Goal: Task Accomplishment & Management: Manage account settings

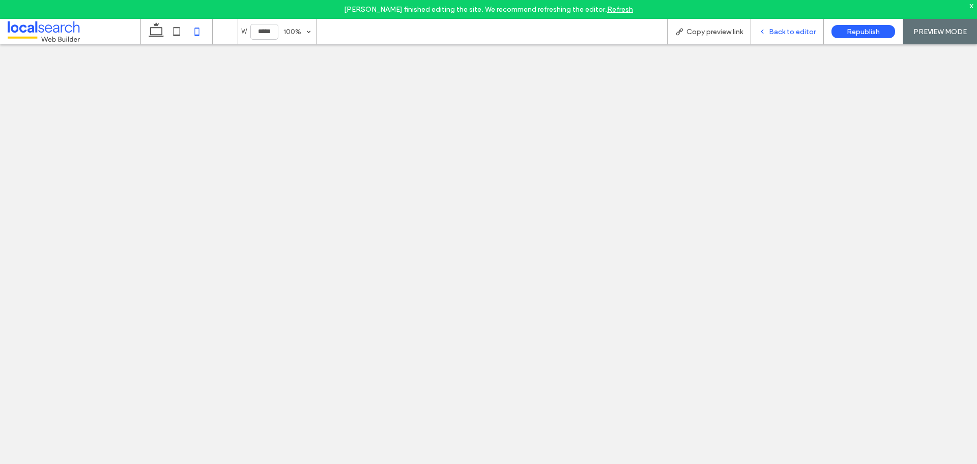
click at [786, 32] on span "Back to editor" at bounding box center [792, 31] width 47 height 9
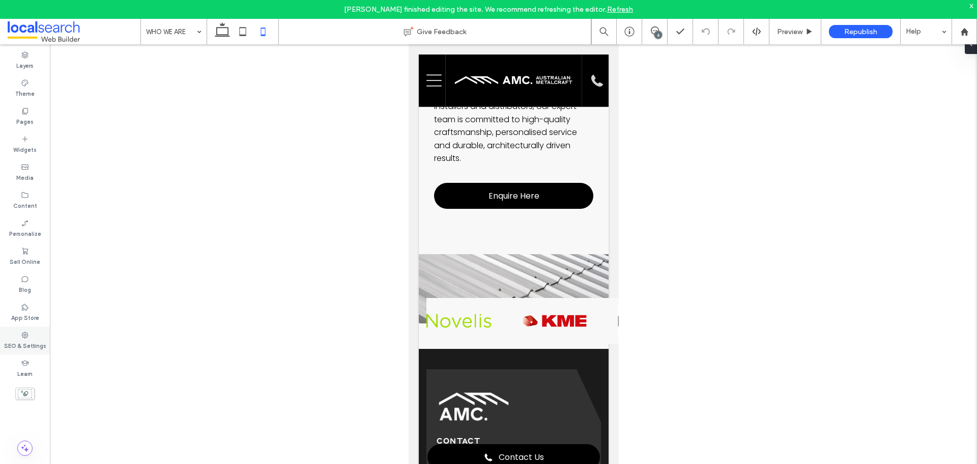
click at [25, 341] on label "SEO & Settings" at bounding box center [25, 344] width 42 height 11
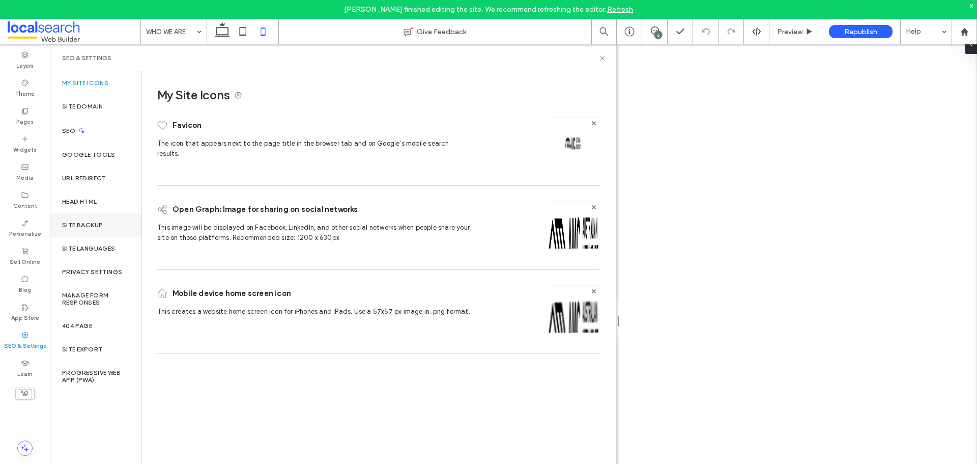
click at [87, 225] on label "Site Backup" at bounding box center [82, 224] width 41 height 7
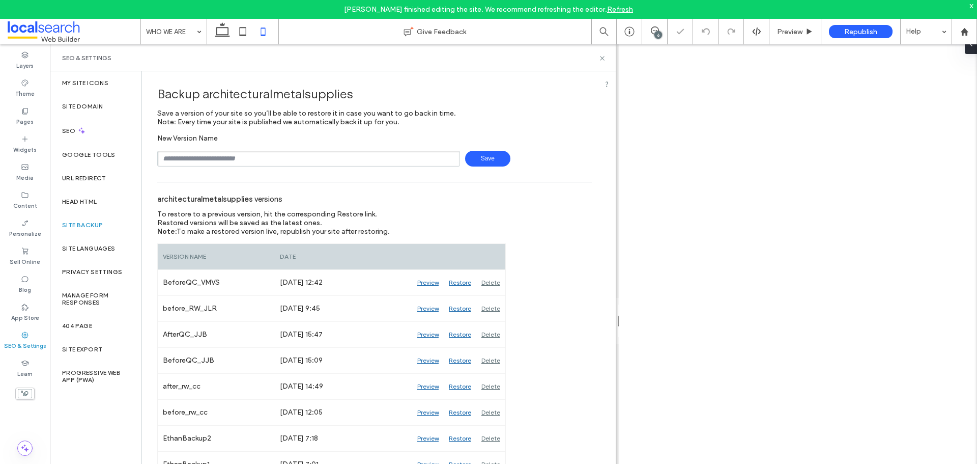
click at [178, 154] on input "text" at bounding box center [308, 159] width 303 height 16
click at [484, 162] on span "Save" at bounding box center [487, 159] width 45 height 16
click at [201, 155] on input "**********" at bounding box center [308, 159] width 303 height 16
click at [205, 157] on input "**********" at bounding box center [308, 159] width 303 height 16
type input "**********"
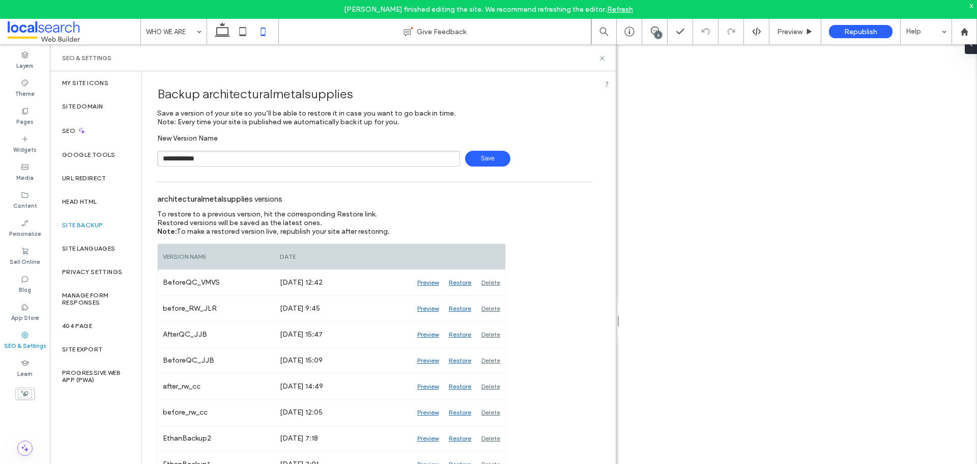
click at [471, 160] on span "Save" at bounding box center [487, 159] width 45 height 16
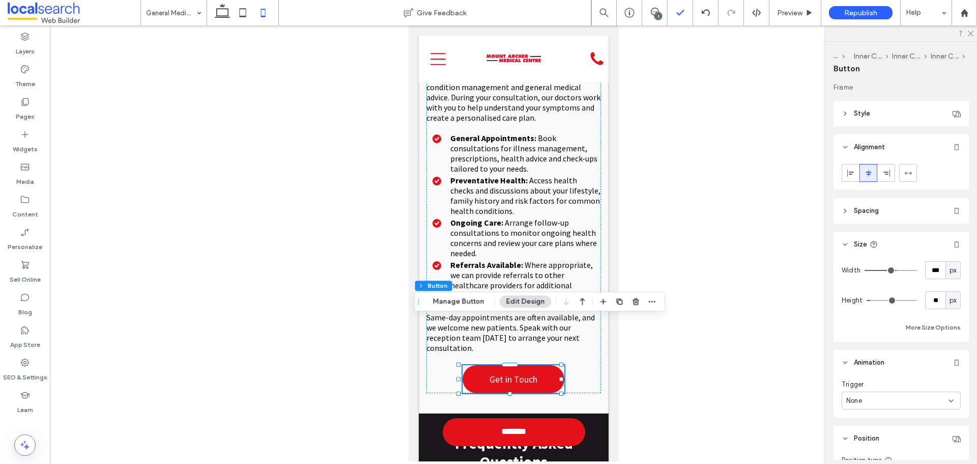
scroll to position [1218, 0]
click at [658, 11] on use at bounding box center [655, 12] width 8 height 8
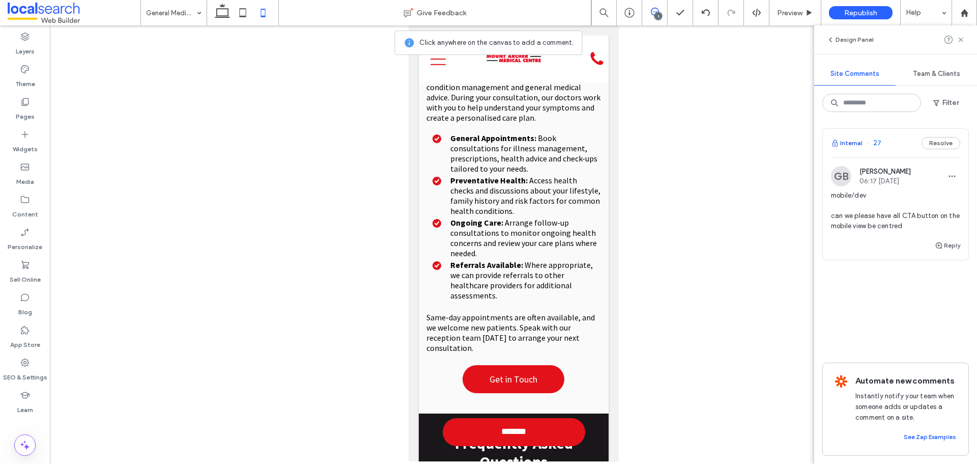
click at [853, 141] on button "Internal" at bounding box center [847, 143] width 32 height 12
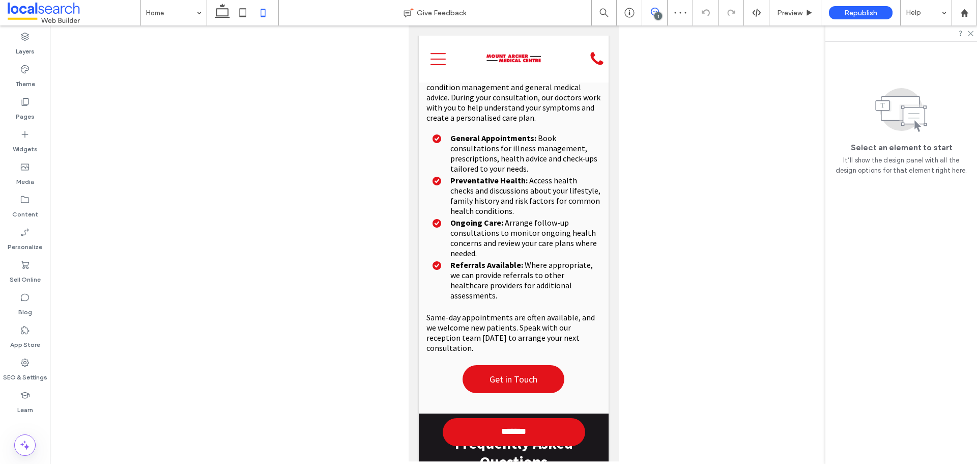
click at [660, 11] on span at bounding box center [654, 12] width 25 height 8
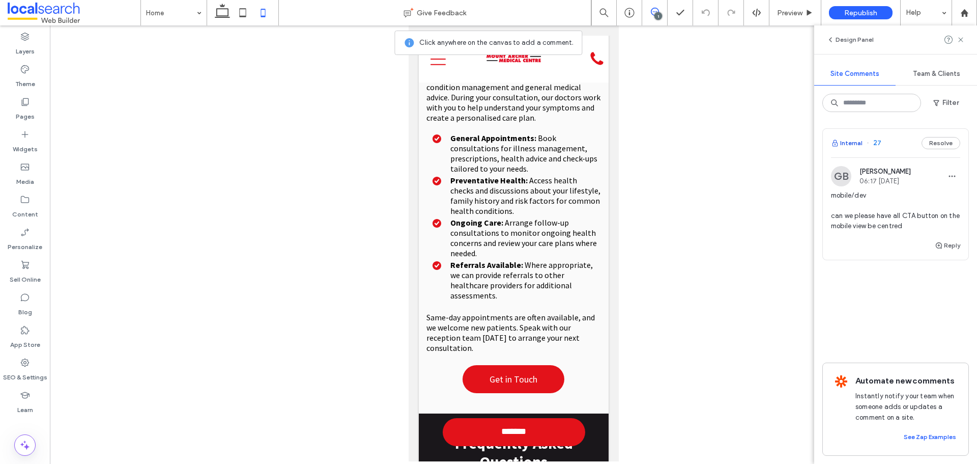
click at [856, 143] on button "Internal" at bounding box center [847, 143] width 32 height 12
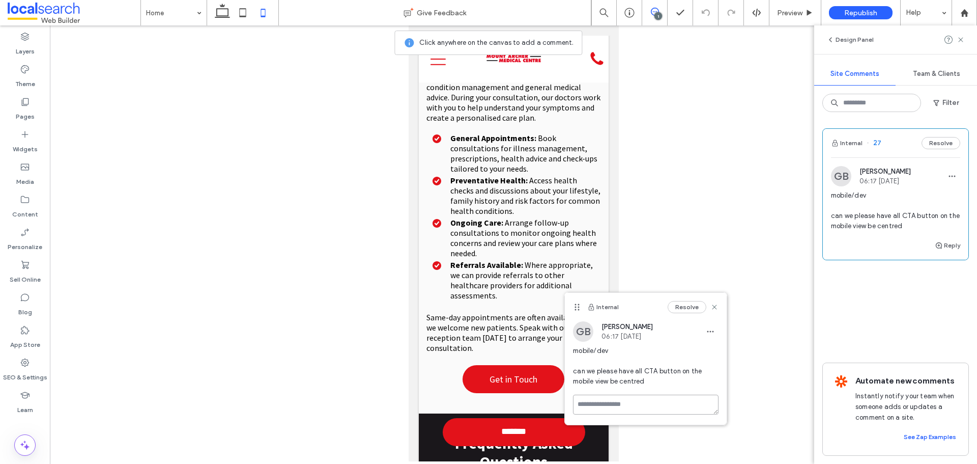
click at [607, 402] on textarea at bounding box center [646, 405] width 146 height 20
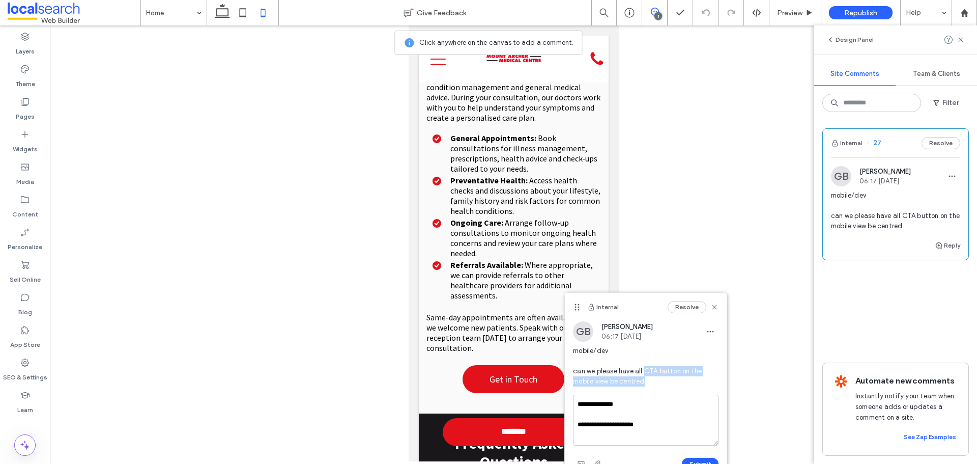
drag, startPoint x: 645, startPoint y: 369, endPoint x: 636, endPoint y: 384, distance: 17.6
click at [640, 385] on span "mobile/dev can we please have all CTA button on the mobile view be centred" at bounding box center [646, 366] width 146 height 41
click at [618, 381] on span "mobile/dev can we please have all CTA button on the mobile view be centred" at bounding box center [646, 366] width 146 height 41
click at [610, 382] on span "mobile/dev can we please have all CTA button on the mobile view be centred" at bounding box center [646, 366] width 146 height 41
copy span "CTA button on the mobile view"
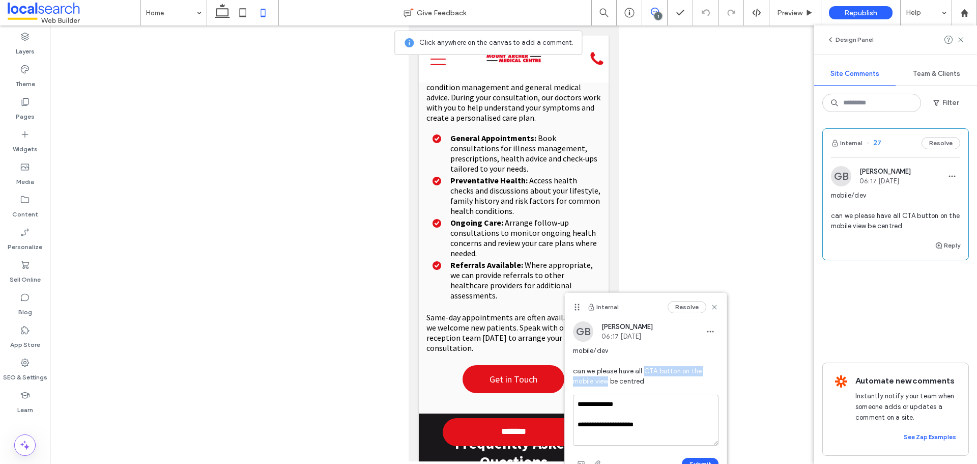
drag, startPoint x: 609, startPoint y: 381, endPoint x: 644, endPoint y: 372, distance: 36.3
click at [644, 372] on span "mobile/dev can we please have all CTA button on the mobile view be centred" at bounding box center [646, 366] width 146 height 41
click at [634, 425] on textarea "**********" at bounding box center [646, 420] width 146 height 51
paste textarea "**********"
drag, startPoint x: 631, startPoint y: 425, endPoint x: 662, endPoint y: 423, distance: 30.6
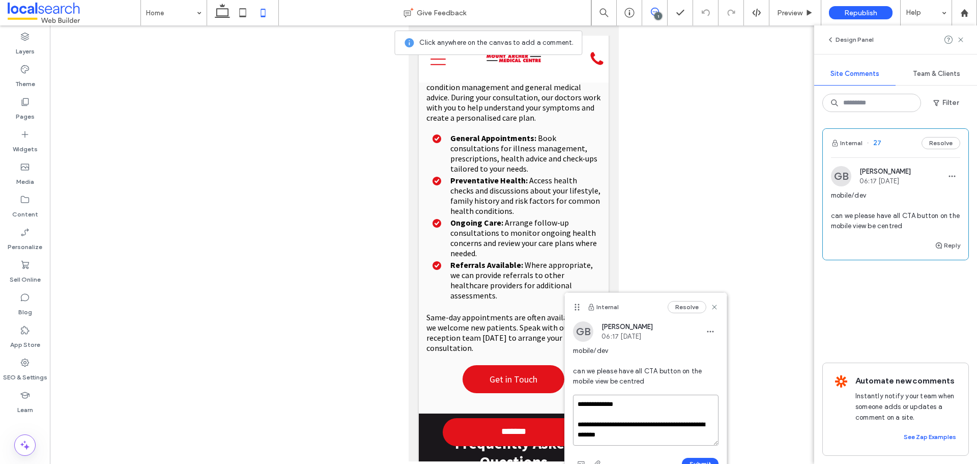
drag, startPoint x: 654, startPoint y: 436, endPoint x: 565, endPoint y: 417, distance: 91.2
click at [565, 417] on div "**********" at bounding box center [646, 438] width 162 height 86
drag, startPoint x: 637, startPoint y: 434, endPoint x: 612, endPoint y: 425, distance: 27.2
click at [617, 426] on textarea "**********" at bounding box center [646, 420] width 146 height 51
click at [612, 425] on textarea "**********" at bounding box center [646, 420] width 146 height 51
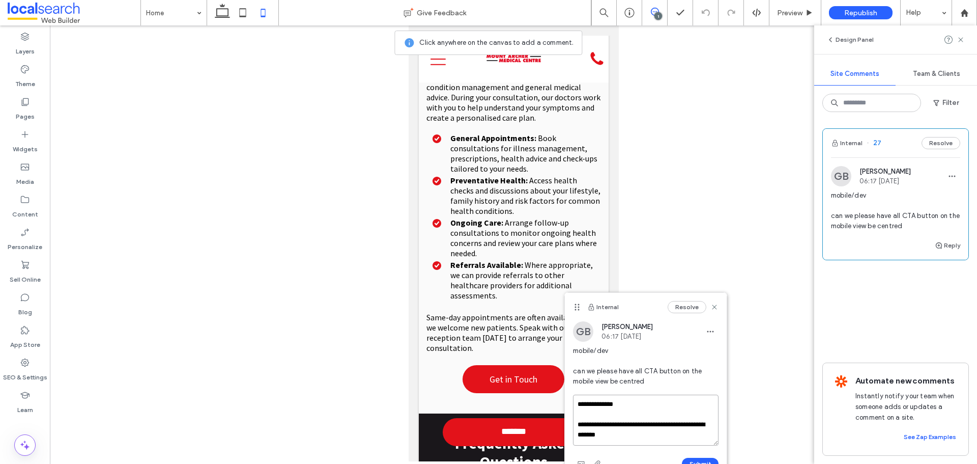
drag, startPoint x: 612, startPoint y: 425, endPoint x: 624, endPoint y: 427, distance: 12.4
click at [624, 427] on textarea "**********" at bounding box center [646, 420] width 146 height 51
click at [626, 437] on textarea "**********" at bounding box center [646, 420] width 146 height 51
drag, startPoint x: 626, startPoint y: 434, endPoint x: 603, endPoint y: 430, distance: 22.8
click at [604, 430] on textarea "**********" at bounding box center [646, 420] width 146 height 51
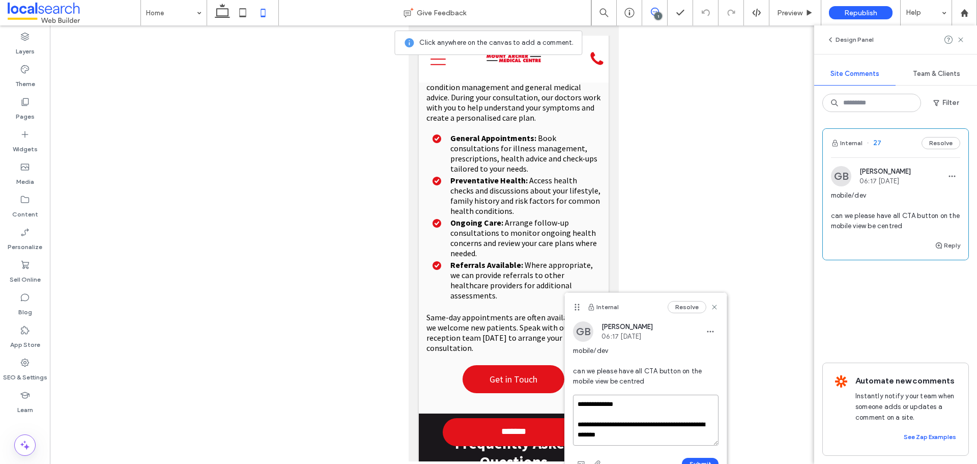
drag, startPoint x: 635, startPoint y: 431, endPoint x: 608, endPoint y: 423, distance: 28.8
click at [609, 423] on textarea "**********" at bounding box center [646, 420] width 146 height 51
drag, startPoint x: 643, startPoint y: 434, endPoint x: 635, endPoint y: 434, distance: 8.7
click at [636, 434] on textarea "**********" at bounding box center [646, 420] width 146 height 51
drag, startPoint x: 612, startPoint y: 429, endPoint x: 602, endPoint y: 427, distance: 9.9
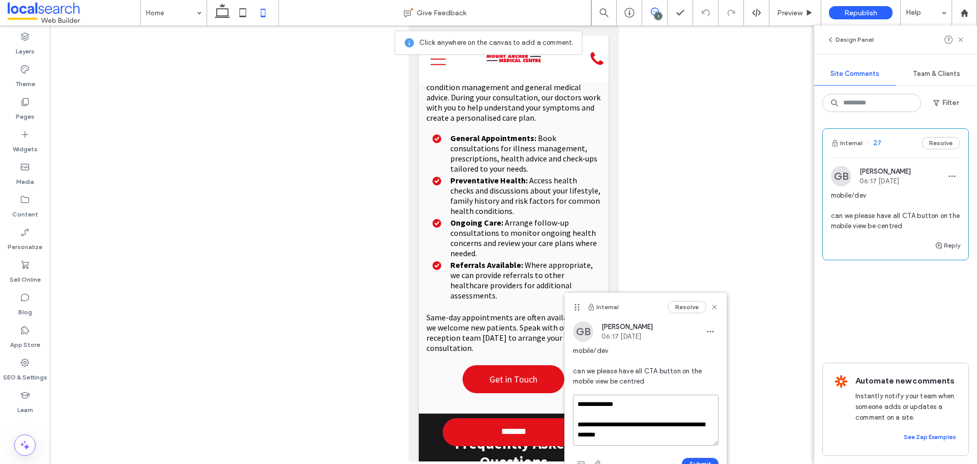
click at [604, 427] on textarea "**********" at bounding box center [646, 420] width 146 height 51
click at [601, 427] on textarea "**********" at bounding box center [646, 420] width 146 height 51
drag, startPoint x: 598, startPoint y: 425, endPoint x: 654, endPoint y: 436, distance: 57.1
click at [654, 436] on textarea "**********" at bounding box center [646, 420] width 146 height 51
paste textarea
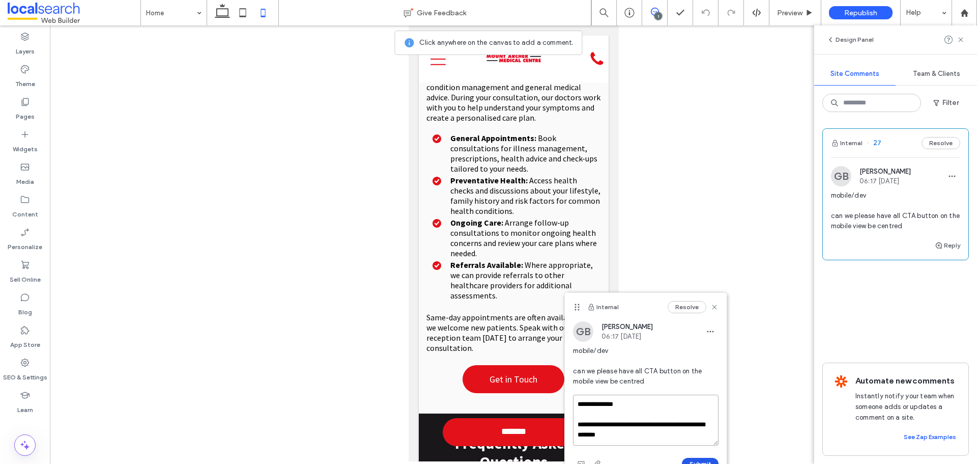
type textarea "**********"
click at [702, 461] on button "Submit" at bounding box center [700, 464] width 37 height 12
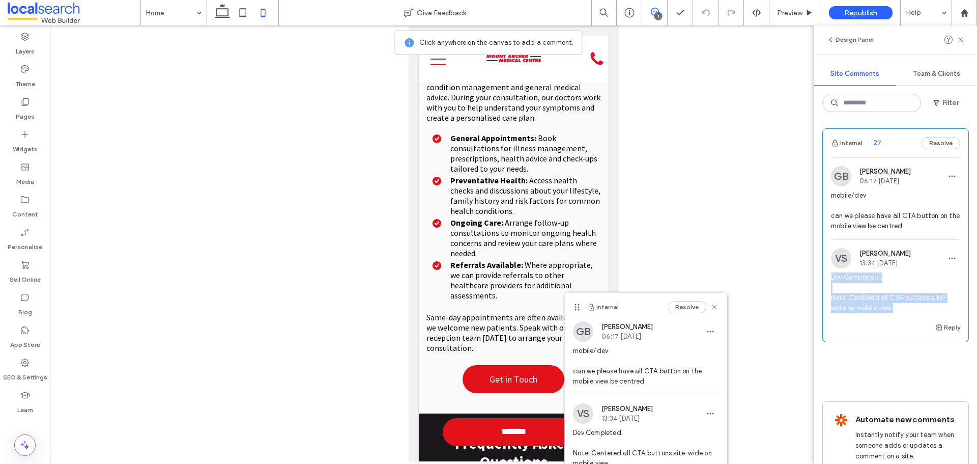
copy span "Dev Completed. Note: Centered all CTA buttons site-wide on mobile view."
drag, startPoint x: 906, startPoint y: 312, endPoint x: 831, endPoint y: 276, distance: 82.9
click at [831, 276] on div "VS Vanessa Sabate 13:34 Aug 18 2025 Dev Completed. Note: Centered all CTA butto…" at bounding box center [896, 284] width 146 height 73
click at [780, 14] on span "Preview" at bounding box center [789, 13] width 25 height 9
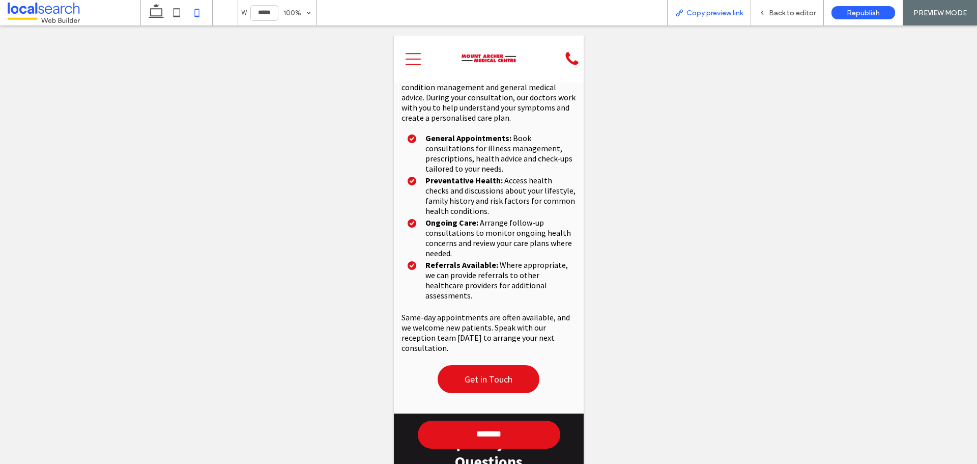
click at [699, 15] on span "Copy preview link" at bounding box center [715, 13] width 57 height 9
click at [787, 19] on div "Back to editor" at bounding box center [787, 12] width 73 height 25
click at [787, 11] on span "Back to editor" at bounding box center [792, 13] width 47 height 9
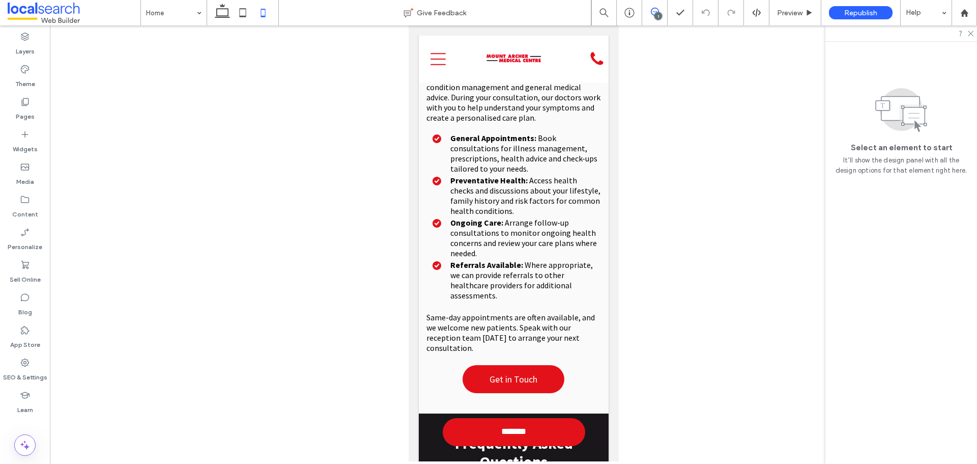
click at [660, 12] on span at bounding box center [654, 12] width 25 height 8
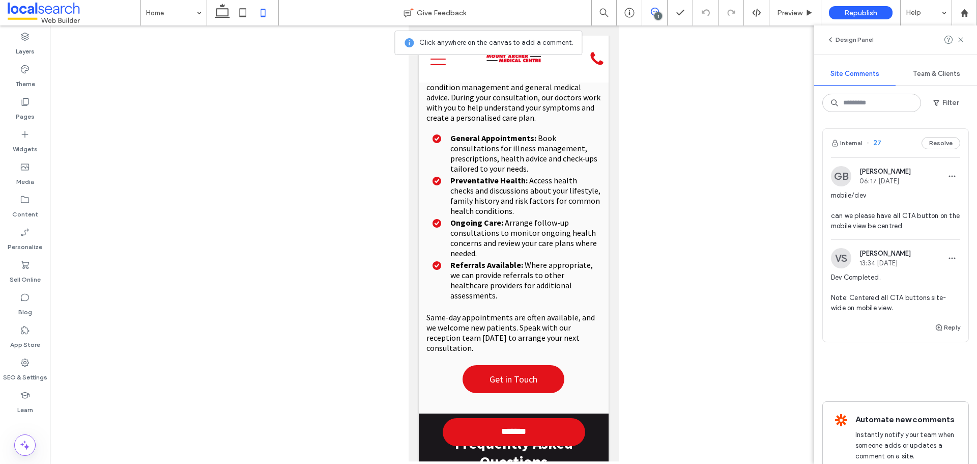
click at [660, 12] on span at bounding box center [654, 12] width 25 height 8
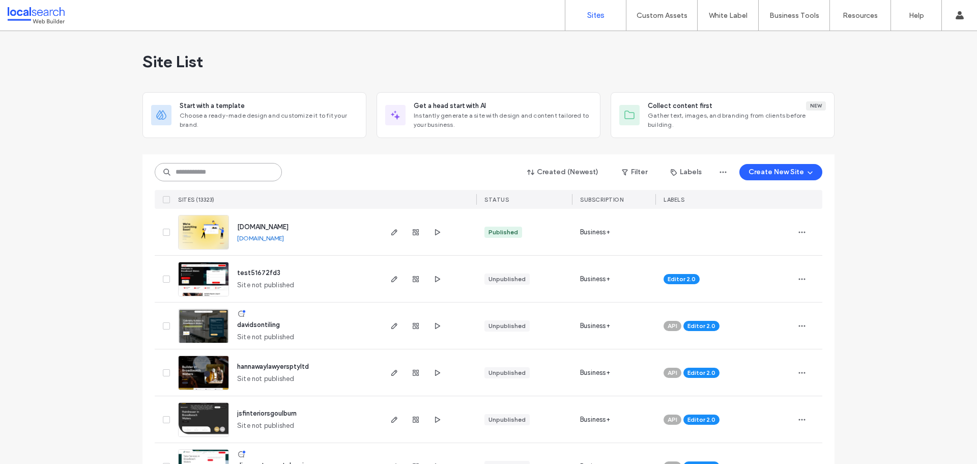
click at [194, 177] on input at bounding box center [218, 172] width 127 height 18
paste input "********"
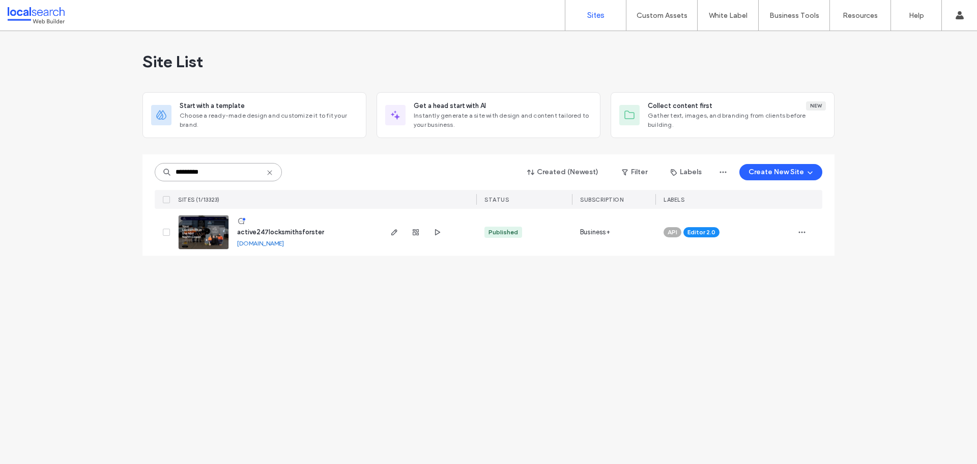
type input "********"
drag, startPoint x: 399, startPoint y: 231, endPoint x: 431, endPoint y: 273, distance: 52.6
click at [399, 231] on span "button" at bounding box center [394, 232] width 12 height 12
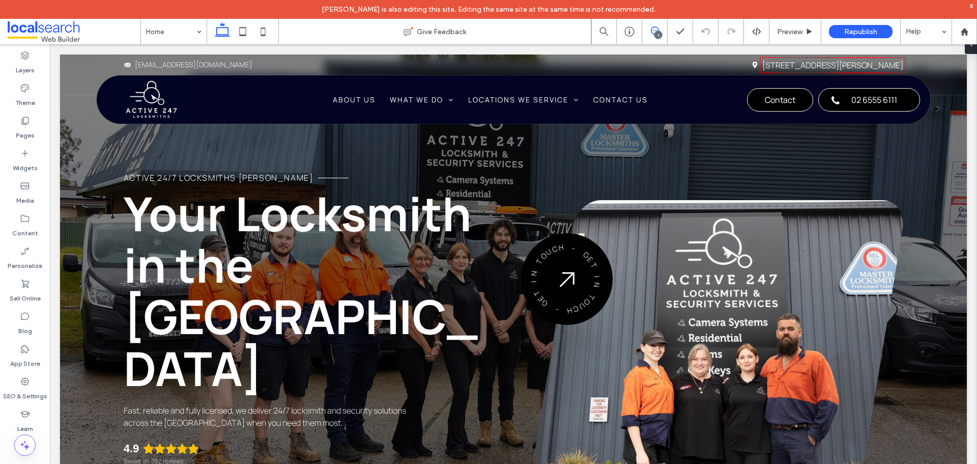
click at [651, 32] on icon at bounding box center [655, 30] width 8 height 8
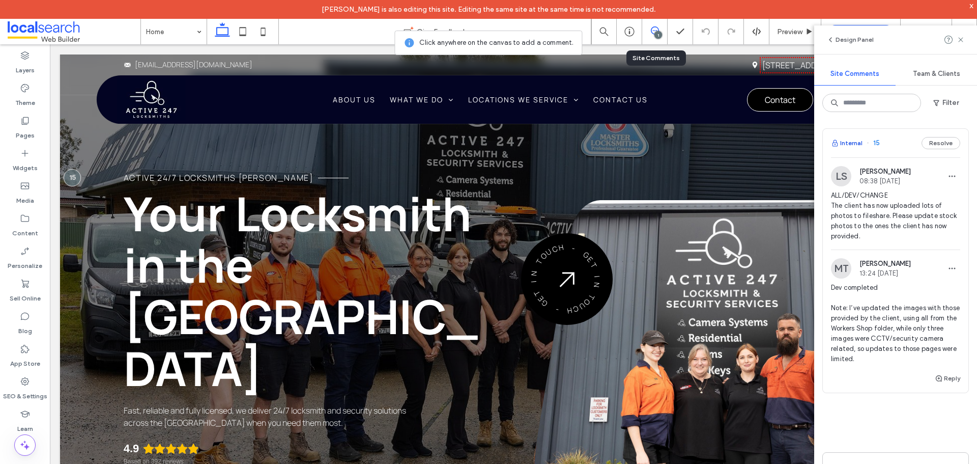
click at [851, 145] on button "Internal" at bounding box center [847, 143] width 32 height 12
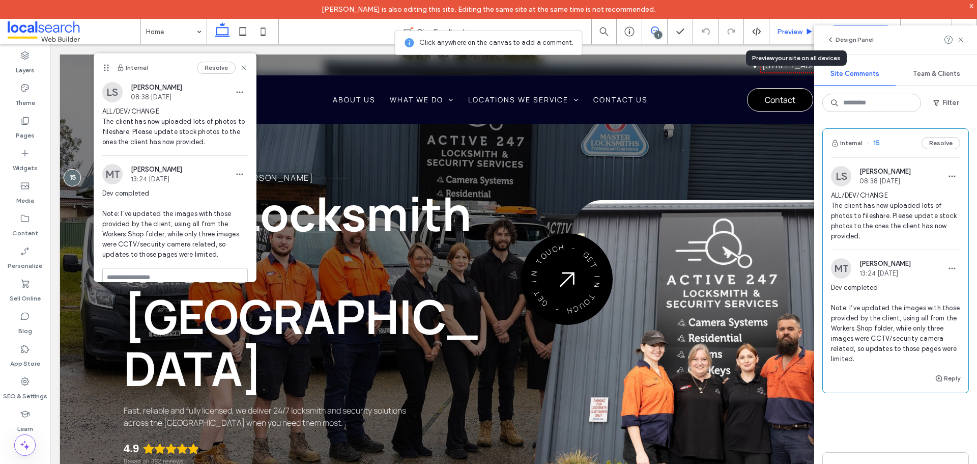
click at [785, 28] on span "Preview" at bounding box center [789, 31] width 25 height 9
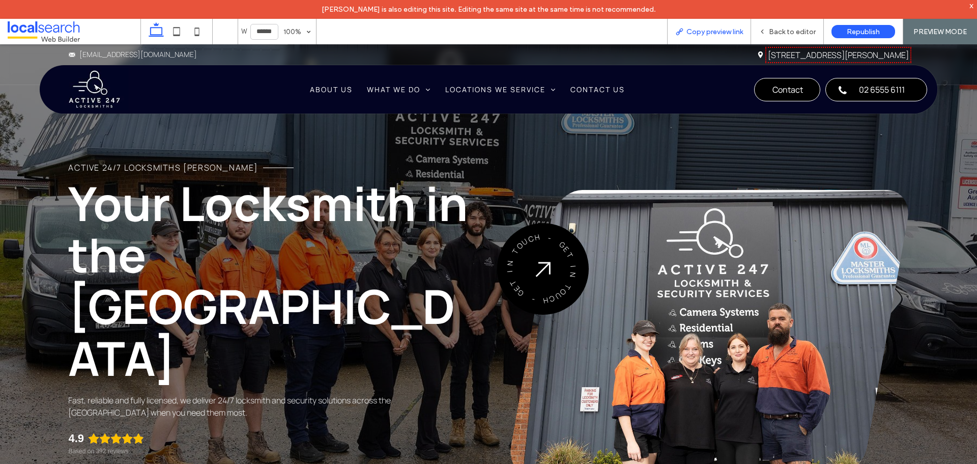
click at [720, 37] on div "Copy preview link" at bounding box center [709, 31] width 84 height 25
click at [702, 24] on div "Copy preview link" at bounding box center [709, 31] width 84 height 25
click at [702, 25] on div "Copy preview link" at bounding box center [709, 31] width 84 height 25
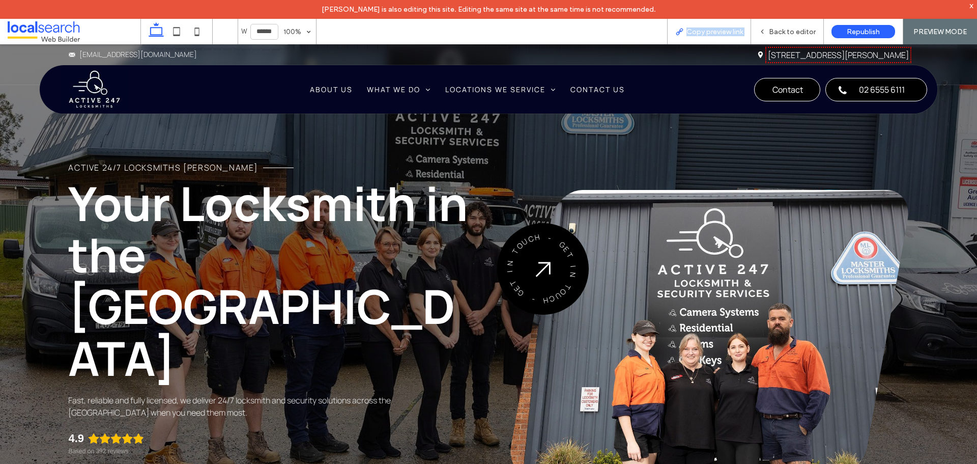
click at [703, 28] on span "Copy preview link" at bounding box center [715, 31] width 57 height 9
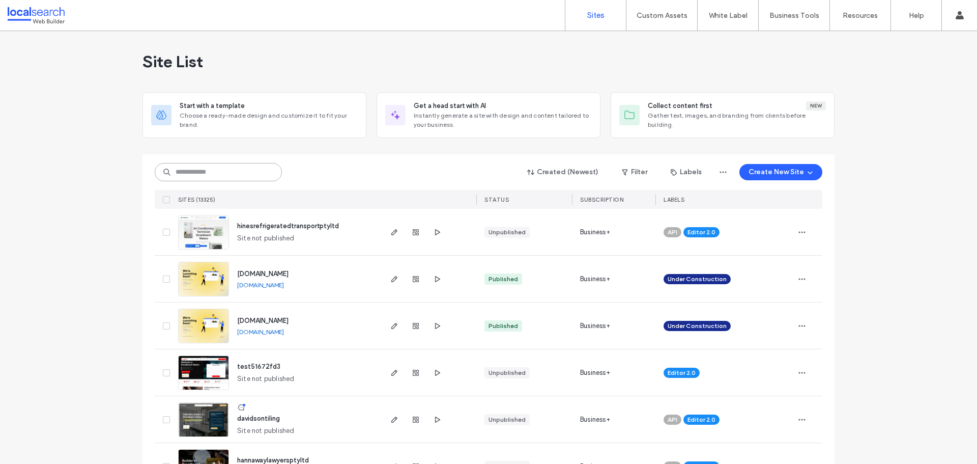
click at [203, 180] on input at bounding box center [218, 172] width 127 height 18
paste input "********"
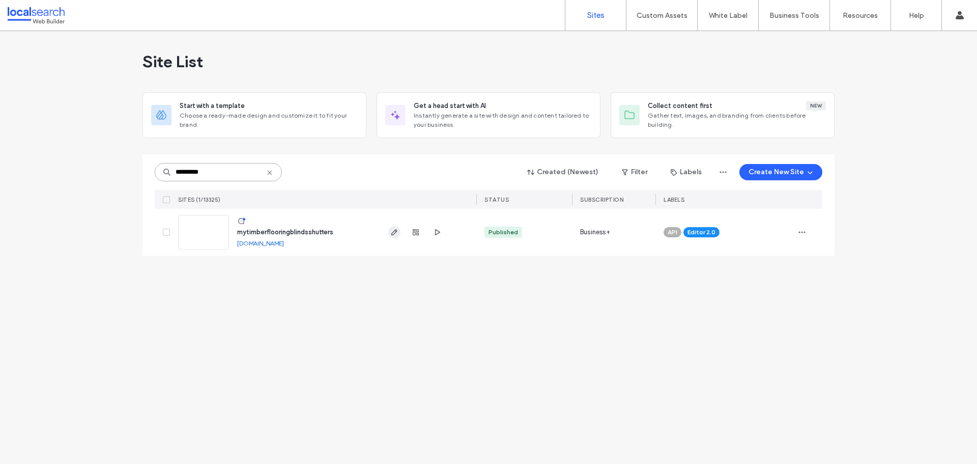
type input "********"
click at [394, 234] on use "button" at bounding box center [394, 232] width 6 height 6
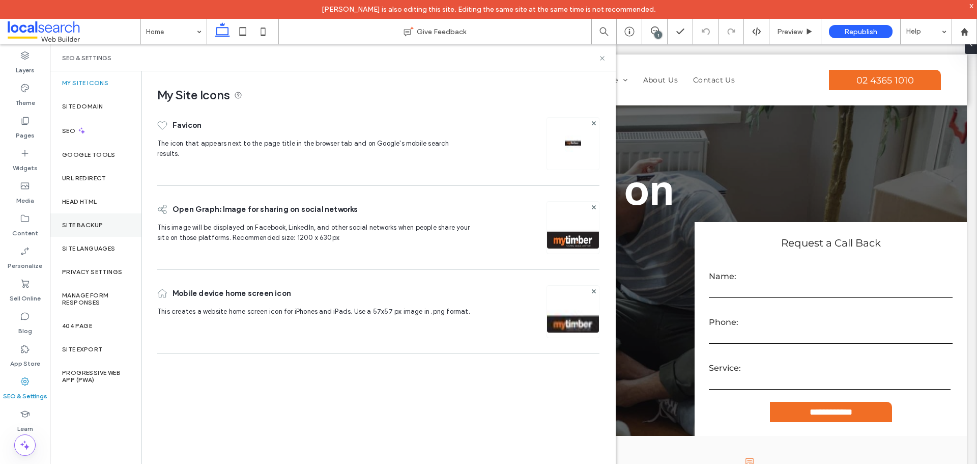
click at [78, 226] on label "Site Backup" at bounding box center [82, 224] width 41 height 7
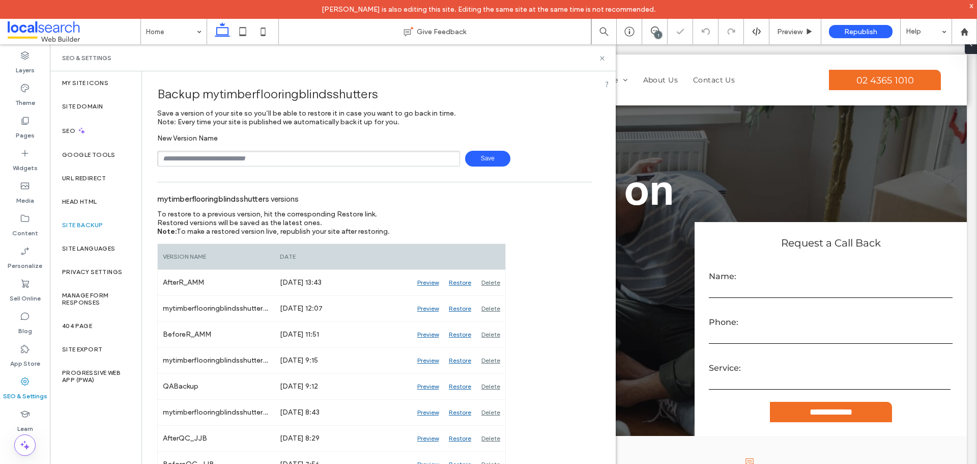
drag, startPoint x: 227, startPoint y: 156, endPoint x: 231, endPoint y: 161, distance: 6.6
click at [227, 156] on input "text" at bounding box center [308, 159] width 303 height 16
type input "**********"
click at [478, 154] on span "Save" at bounding box center [487, 159] width 45 height 16
click at [602, 58] on use at bounding box center [602, 58] width 4 height 4
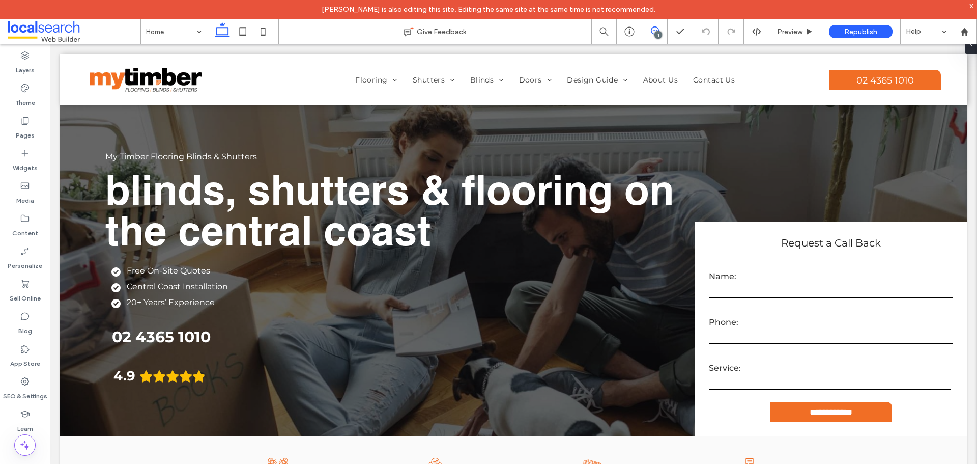
click at [653, 34] on icon at bounding box center [655, 30] width 8 height 8
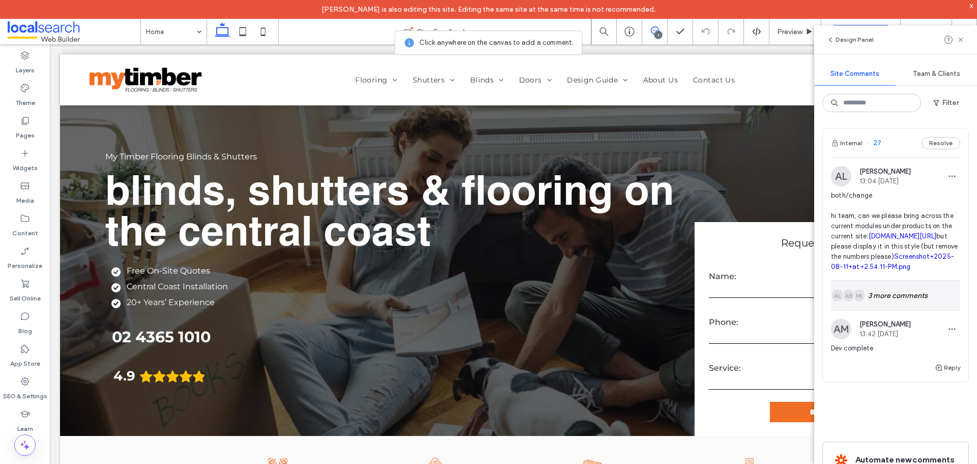
click at [877, 310] on div "MI Alt: Author Avatar AB Alt: Author Avatar AL Alt: Author Avatar 3 more commen…" at bounding box center [895, 296] width 129 height 30
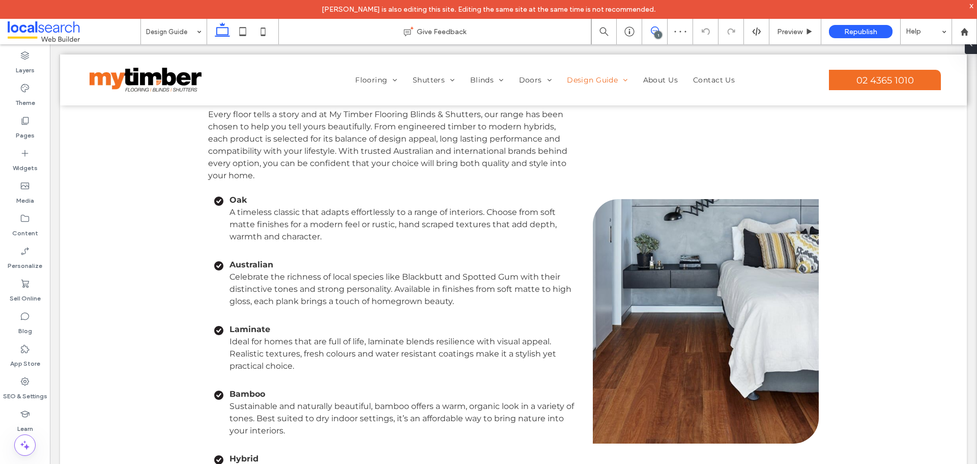
click at [657, 27] on use at bounding box center [655, 30] width 8 height 8
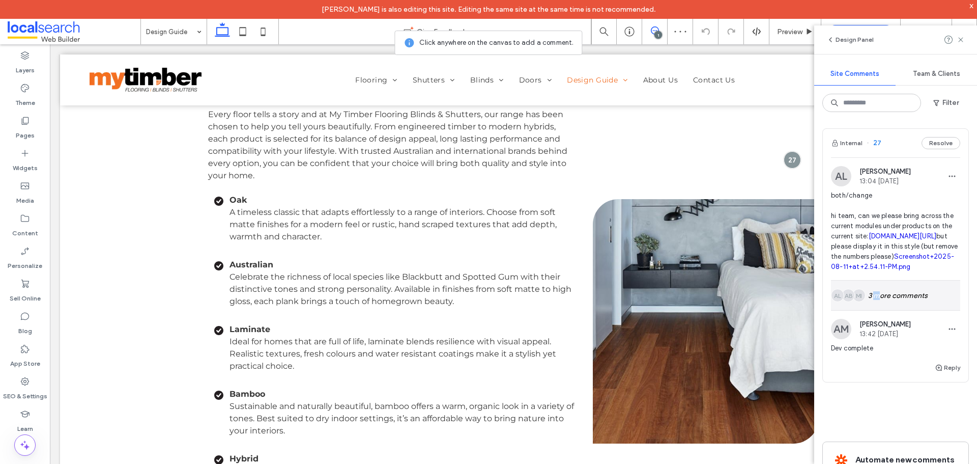
click at [878, 310] on div "MI Alt: Author Avatar AB Alt: Author Avatar AL Alt: Author Avatar 3 more commen…" at bounding box center [895, 296] width 129 height 30
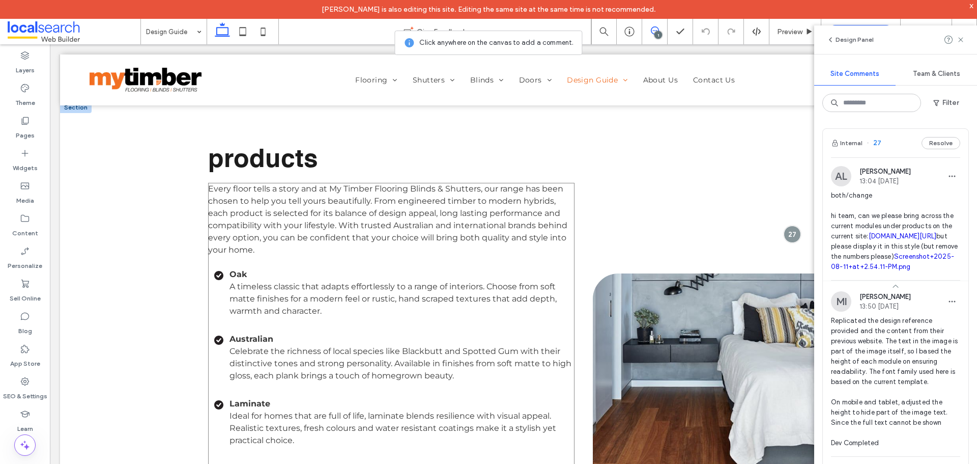
scroll to position [1870, 0]
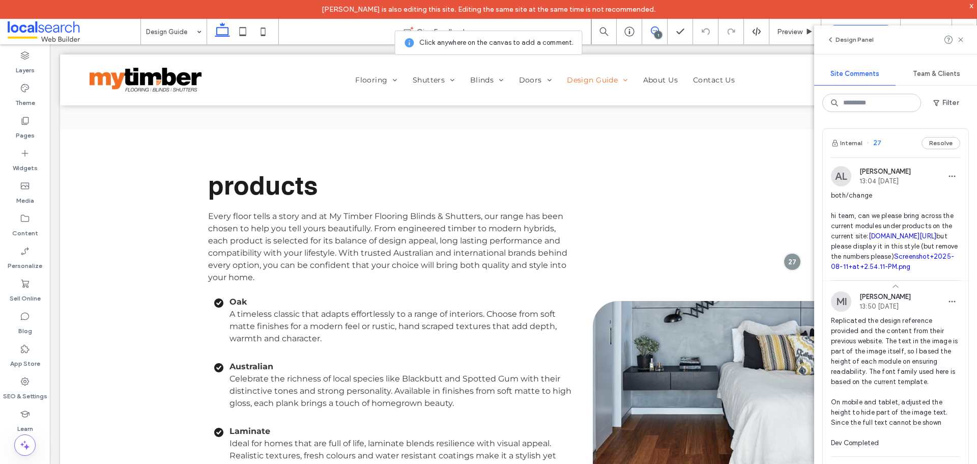
click at [859, 270] on link "Screenshot+2025-08-11+at+2.54.11-PM.png" at bounding box center [892, 262] width 123 height 18
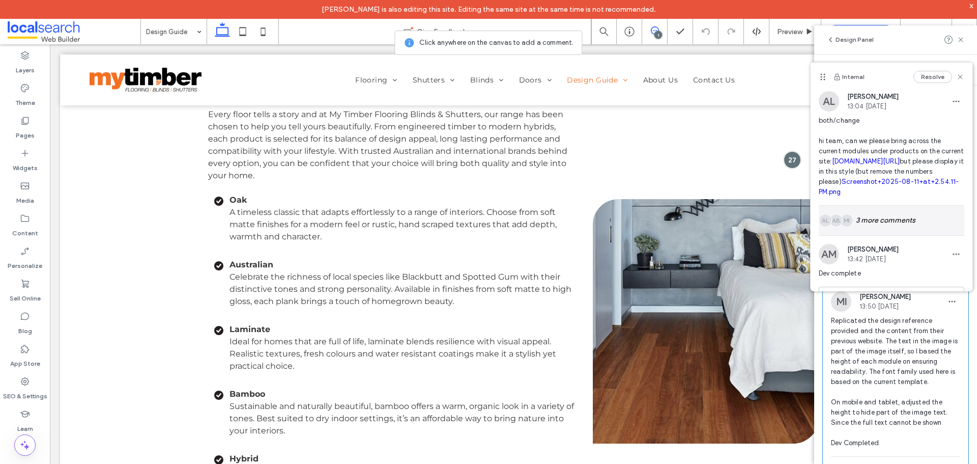
click at [886, 235] on div "MI Alt: Author Avatar AB Alt: Author Avatar AL Alt: Author Avatar 3 more commen…" at bounding box center [892, 221] width 146 height 30
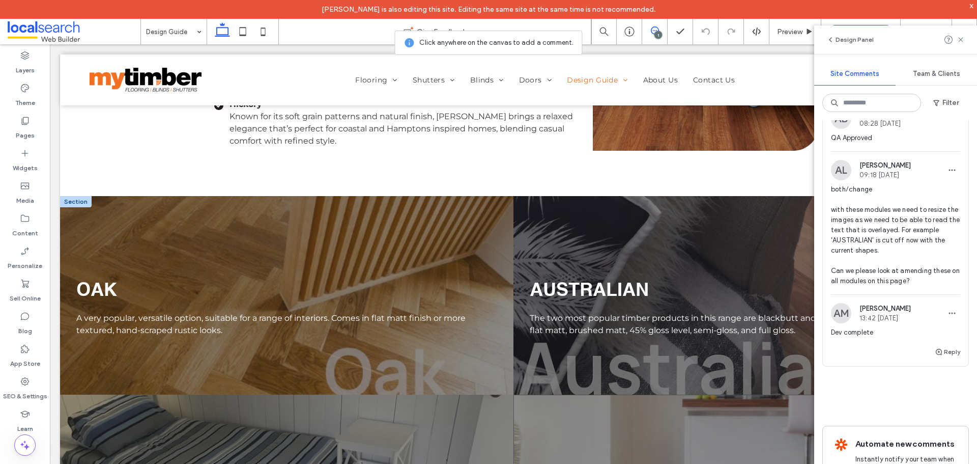
scroll to position [2379, 0]
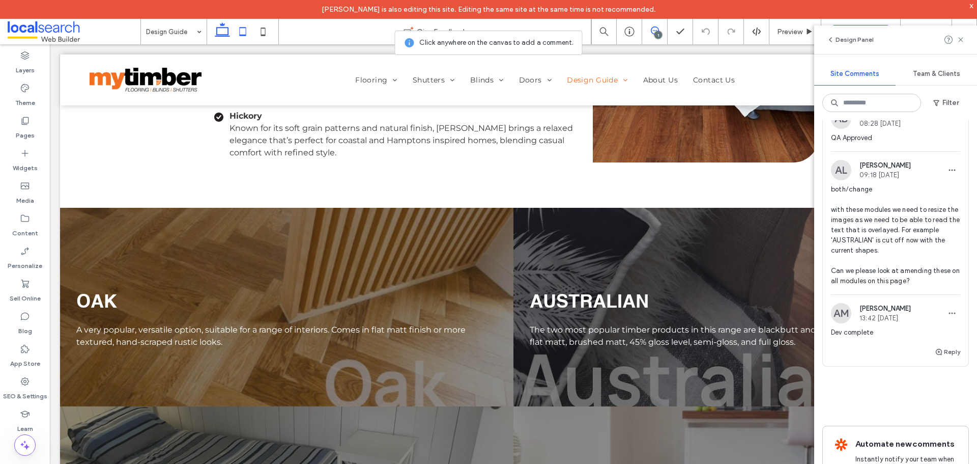
click at [242, 36] on icon at bounding box center [243, 31] width 20 height 20
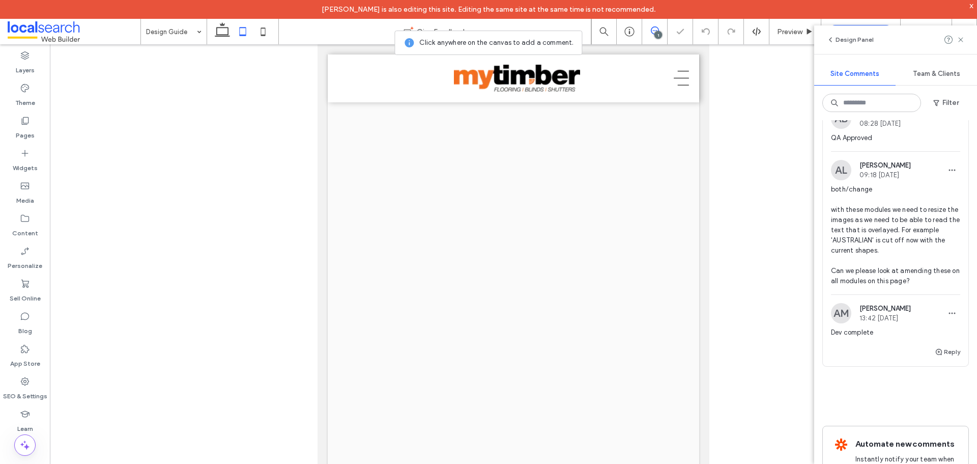
scroll to position [3505, 0]
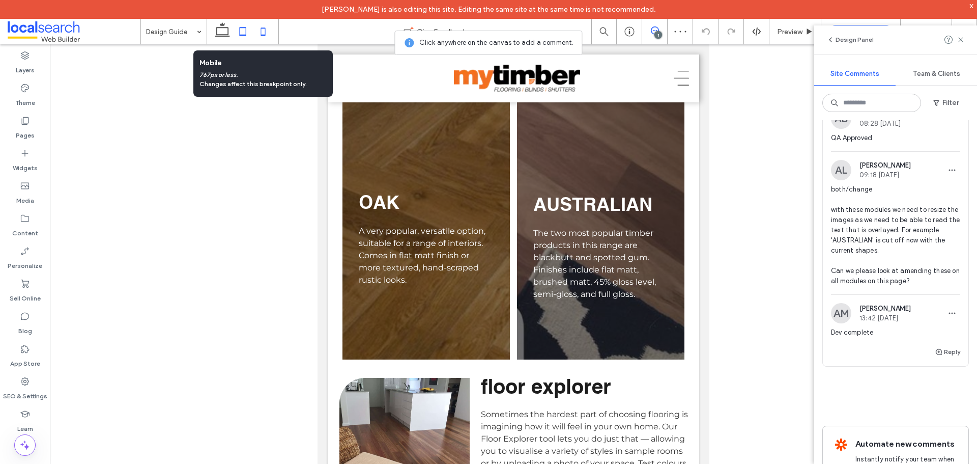
click at [261, 28] on icon at bounding box center [263, 31] width 20 height 20
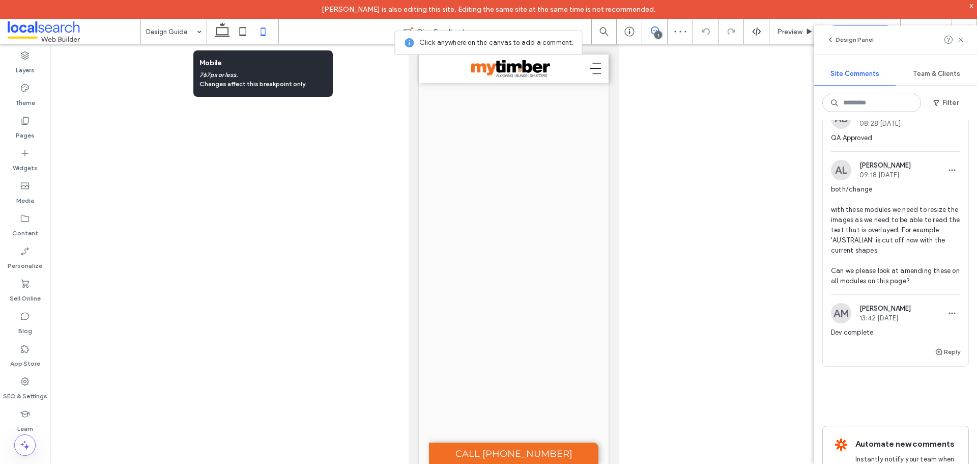
scroll to position [5496, 0]
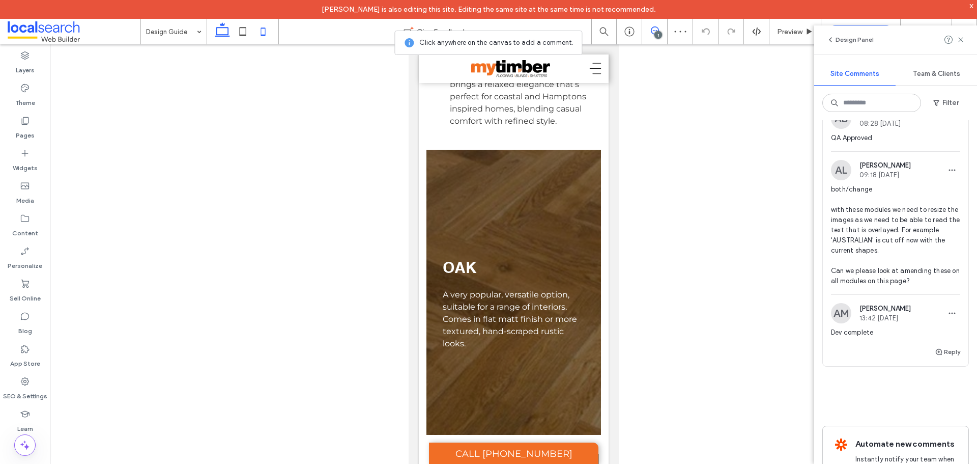
click at [224, 30] on icon at bounding box center [222, 31] width 20 height 20
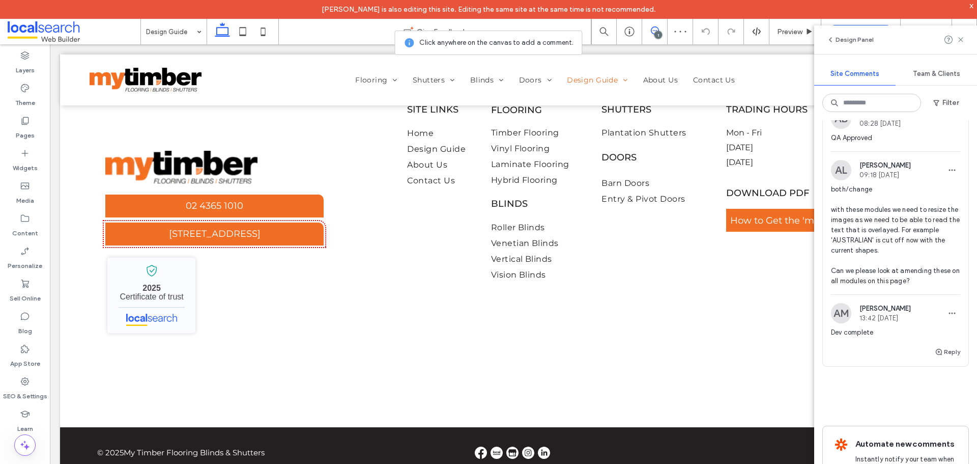
scroll to position [2502, 0]
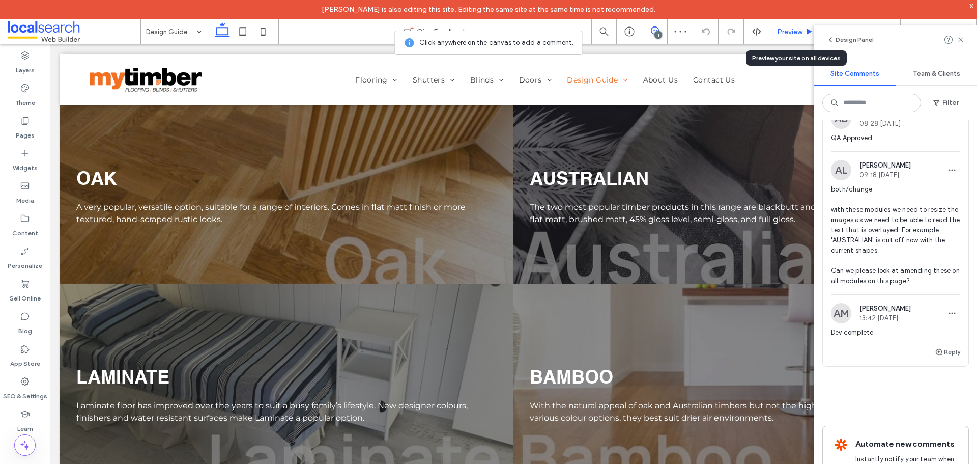
click at [784, 32] on span "Preview" at bounding box center [789, 31] width 25 height 9
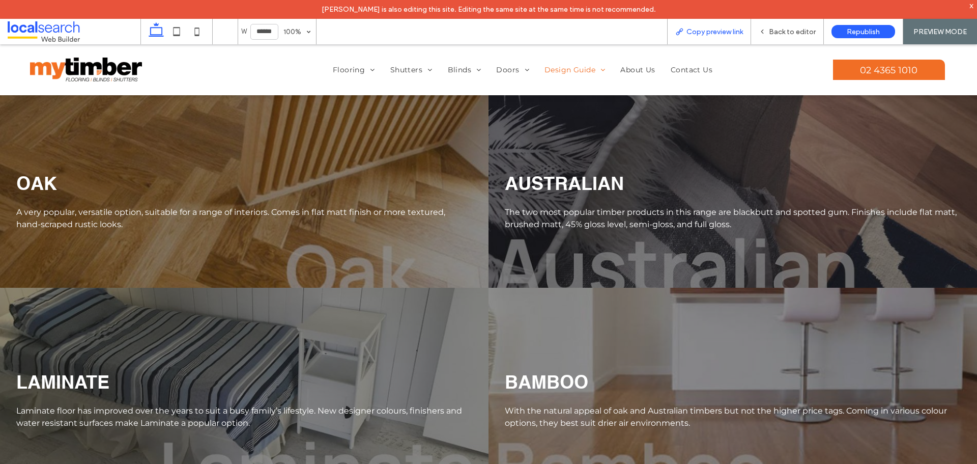
scroll to position [2527, 0]
click at [717, 37] on div "Copy preview link" at bounding box center [709, 31] width 84 height 25
click at [718, 31] on span "Copy preview link" at bounding box center [715, 31] width 57 height 9
click at [784, 33] on span "Back to editor" at bounding box center [792, 31] width 47 height 9
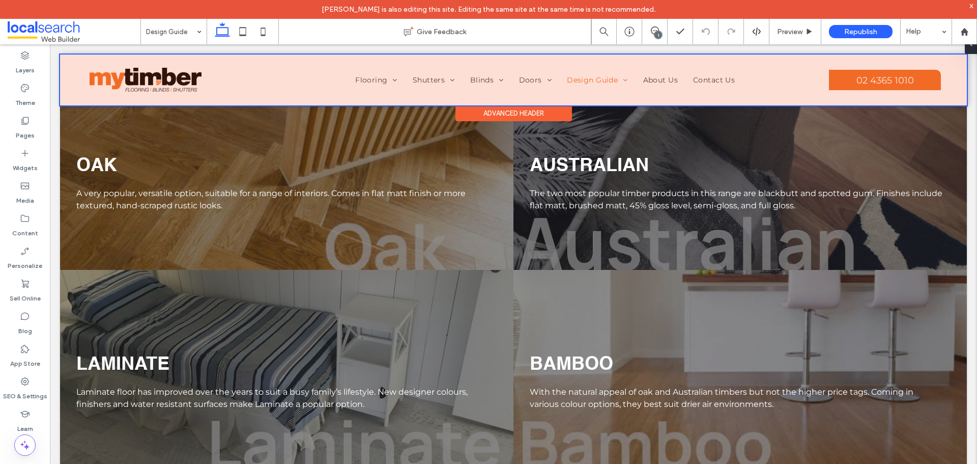
scroll to position [2502, 0]
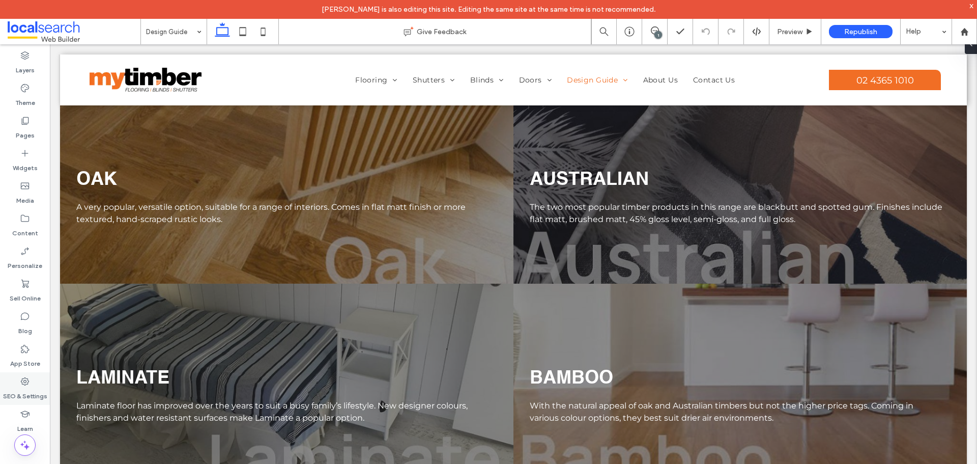
click at [29, 385] on icon at bounding box center [25, 381] width 10 height 10
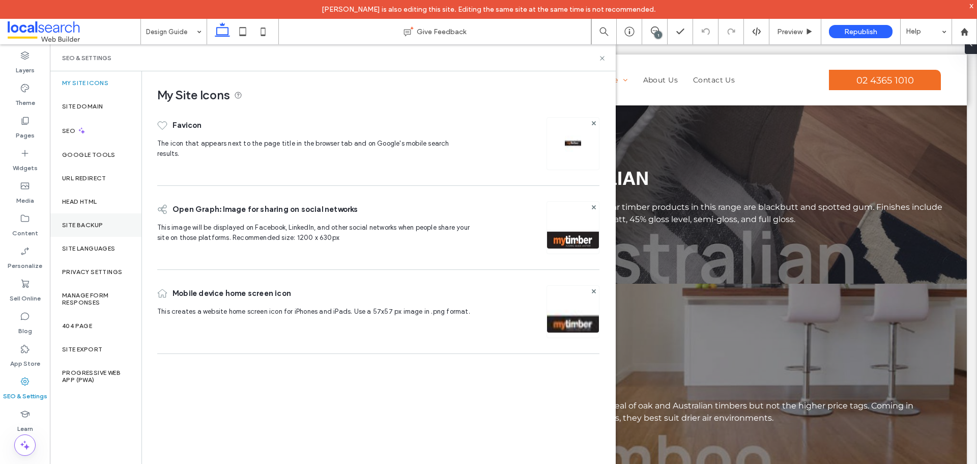
click at [73, 226] on label "Site Backup" at bounding box center [82, 224] width 41 height 7
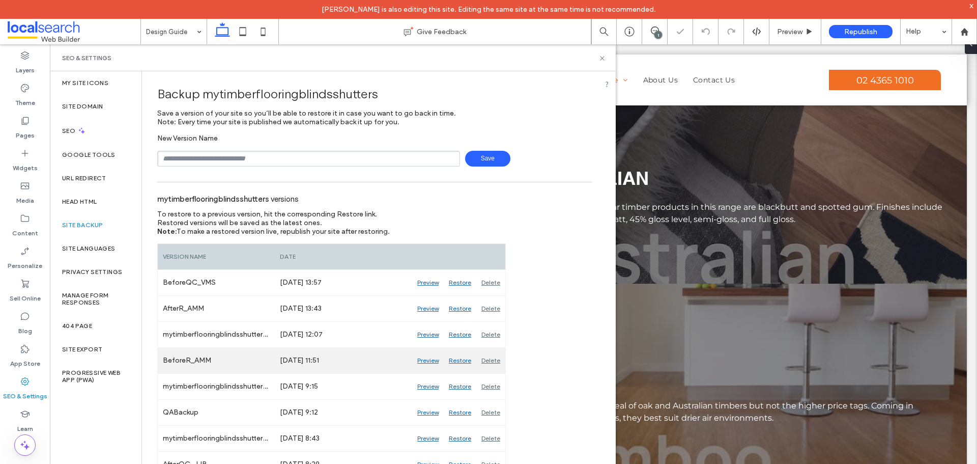
click at [426, 356] on div "Preview" at bounding box center [428, 360] width 32 height 25
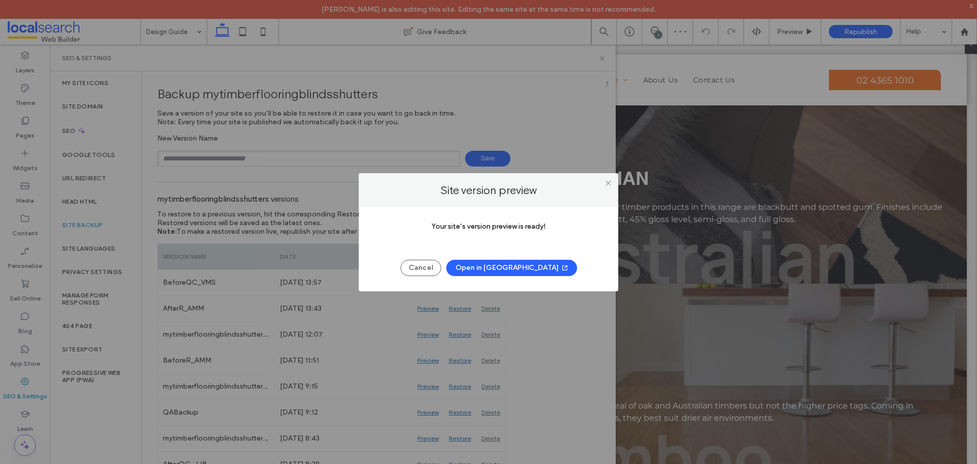
click at [502, 270] on button "Open in New Tab" at bounding box center [511, 268] width 131 height 16
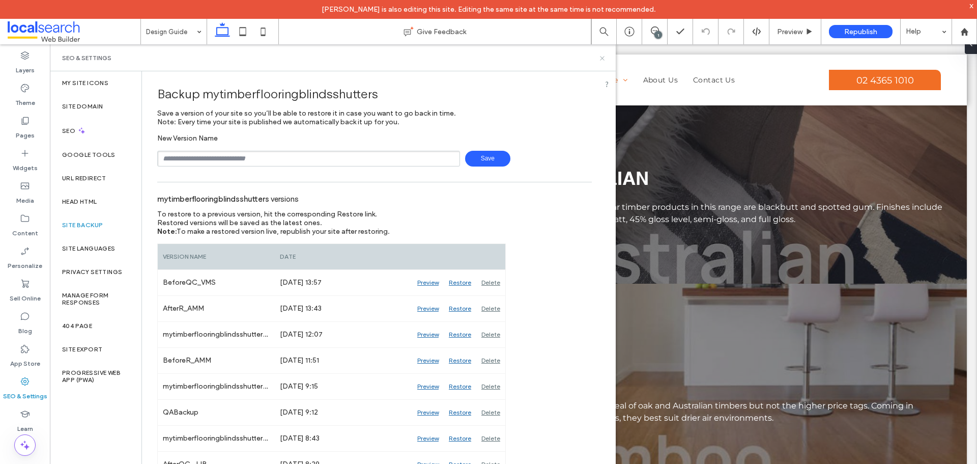
click at [603, 59] on use at bounding box center [602, 58] width 4 height 4
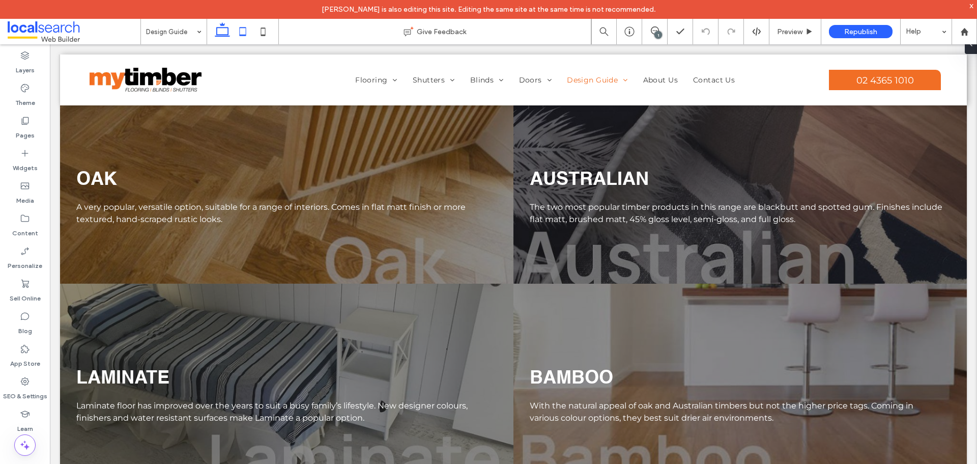
drag, startPoint x: 246, startPoint y: 36, endPoint x: 167, endPoint y: 118, distance: 113.8
click at [246, 36] on icon at bounding box center [243, 31] width 20 height 20
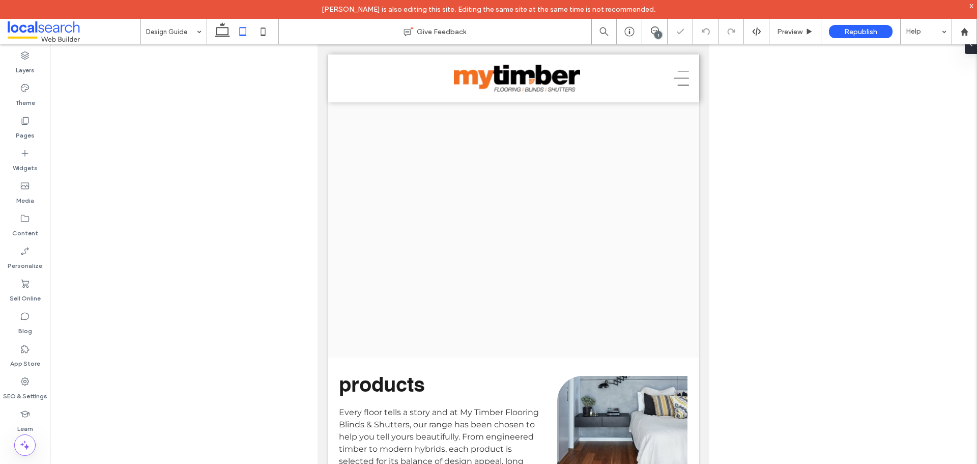
scroll to position [3505, 0]
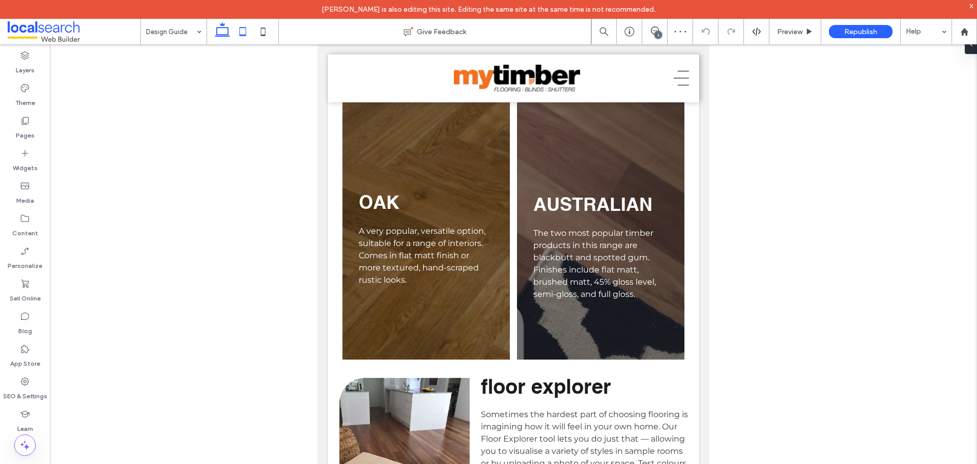
click at [226, 42] on span at bounding box center [222, 31] width 20 height 25
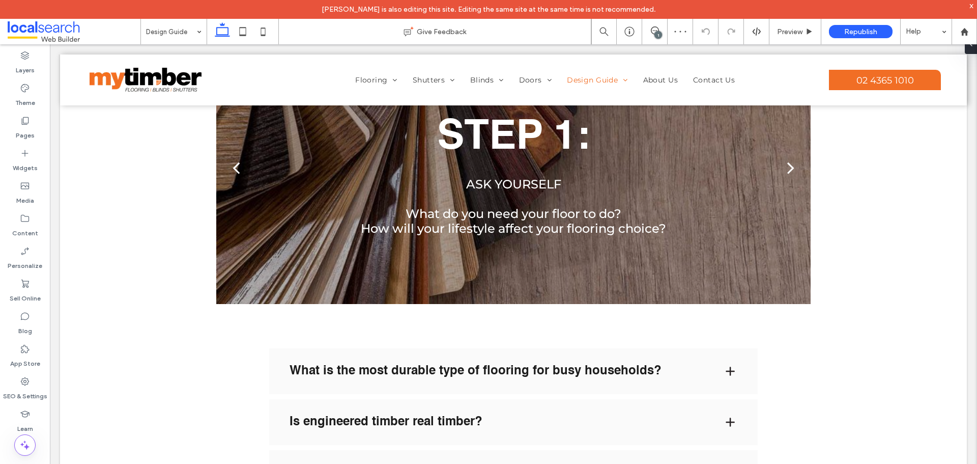
scroll to position [2502, 0]
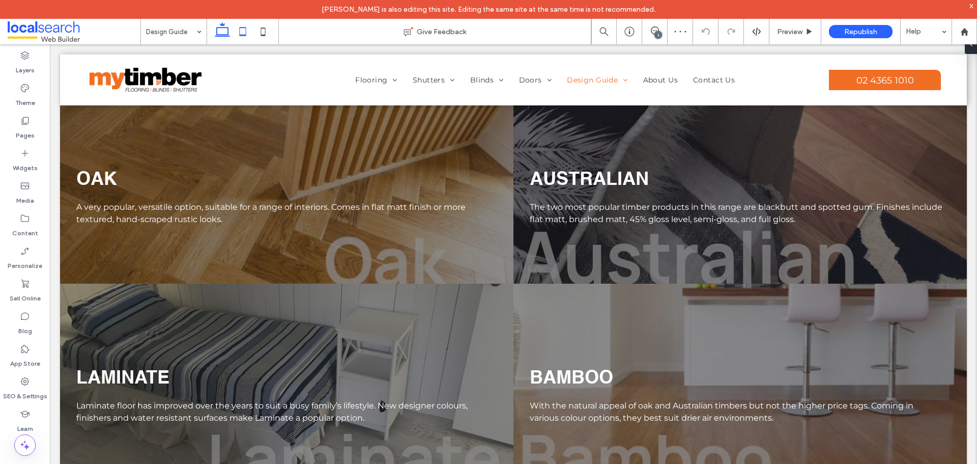
click at [237, 31] on icon at bounding box center [243, 31] width 20 height 20
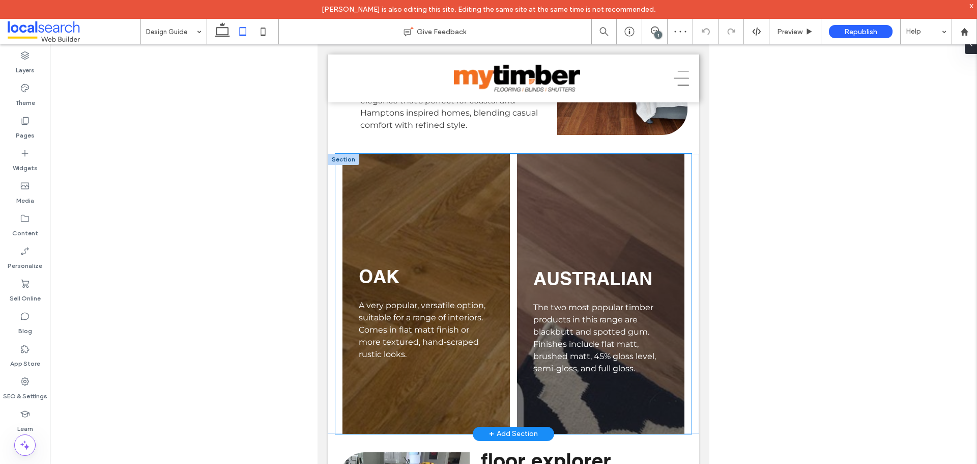
scroll to position [3403, 0]
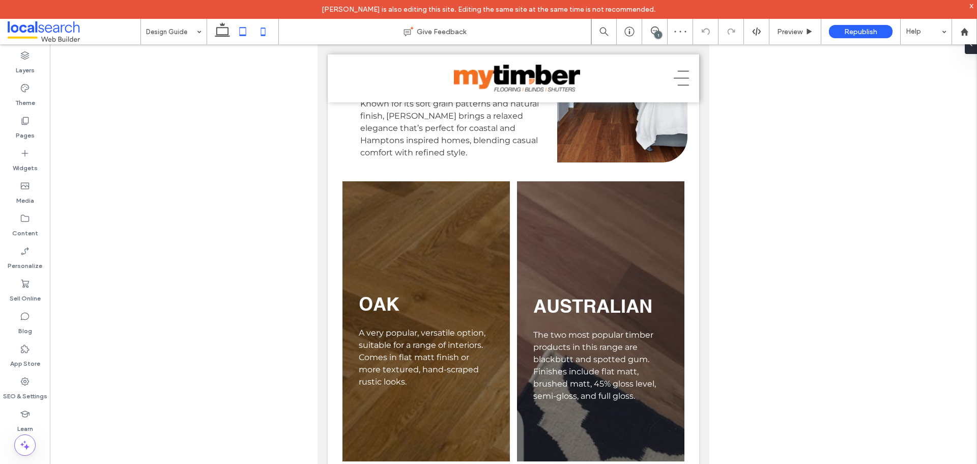
click at [264, 36] on use at bounding box center [263, 31] width 5 height 8
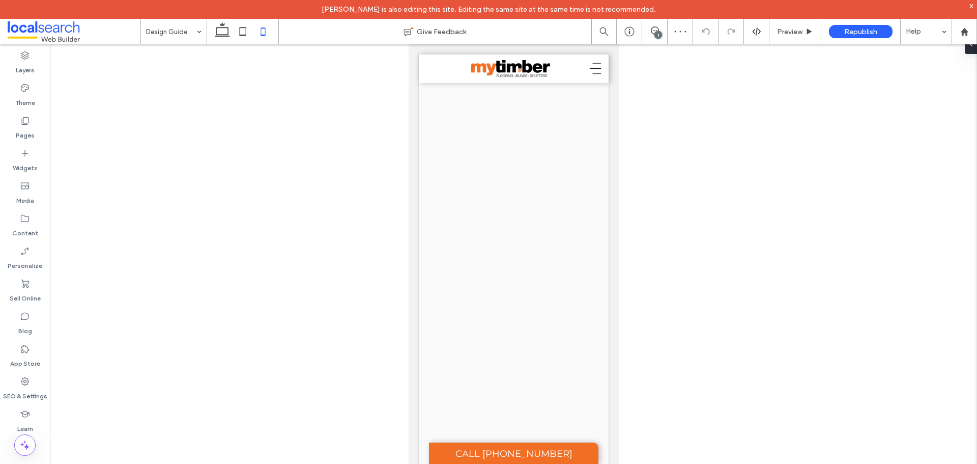
scroll to position [5496, 0]
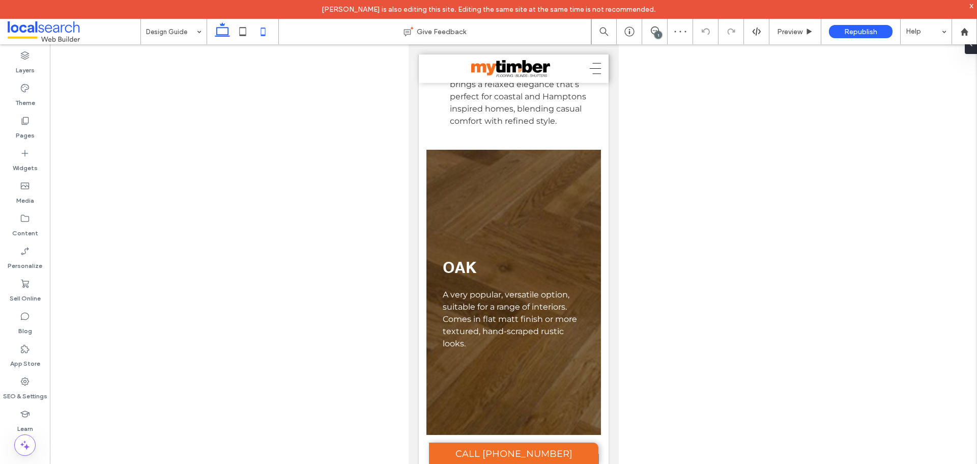
click at [225, 33] on icon at bounding box center [222, 31] width 20 height 20
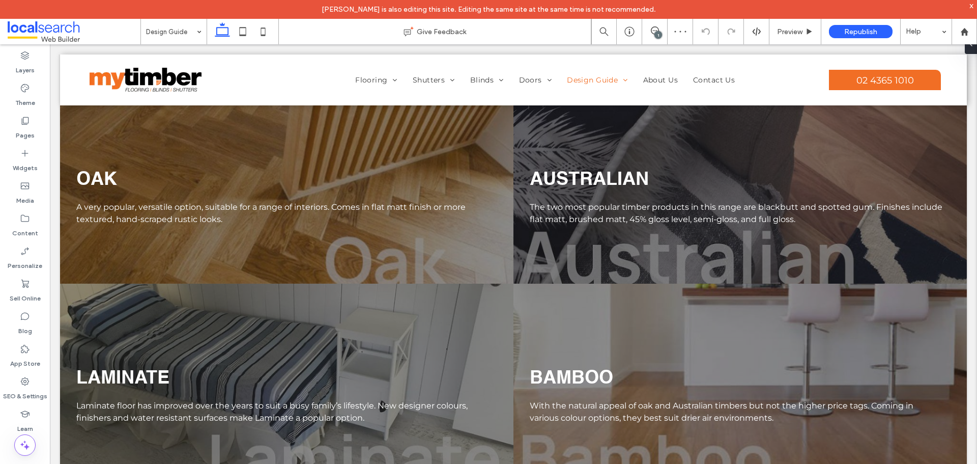
click at [659, 31] on div "1" at bounding box center [659, 35] width 8 height 8
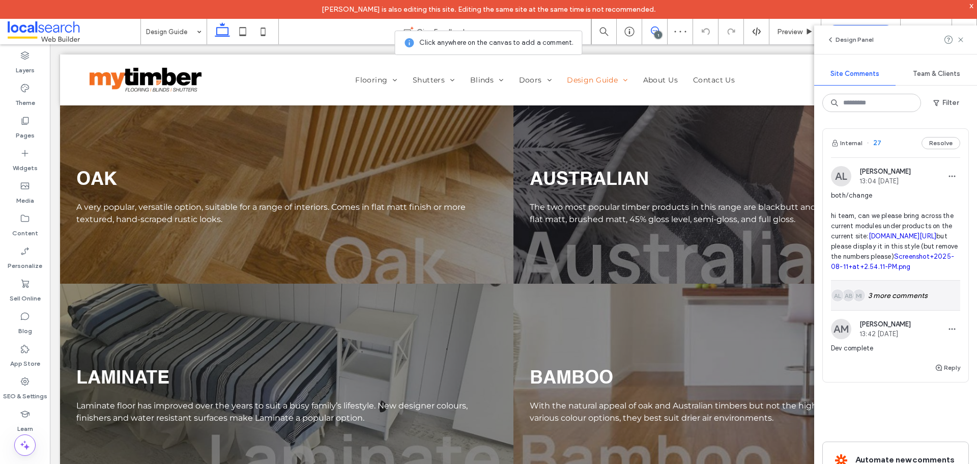
click at [871, 310] on div "MI Alt: Author Avatar AB Alt: Author Avatar AL Alt: Author Avatar 3 more commen…" at bounding box center [895, 296] width 129 height 30
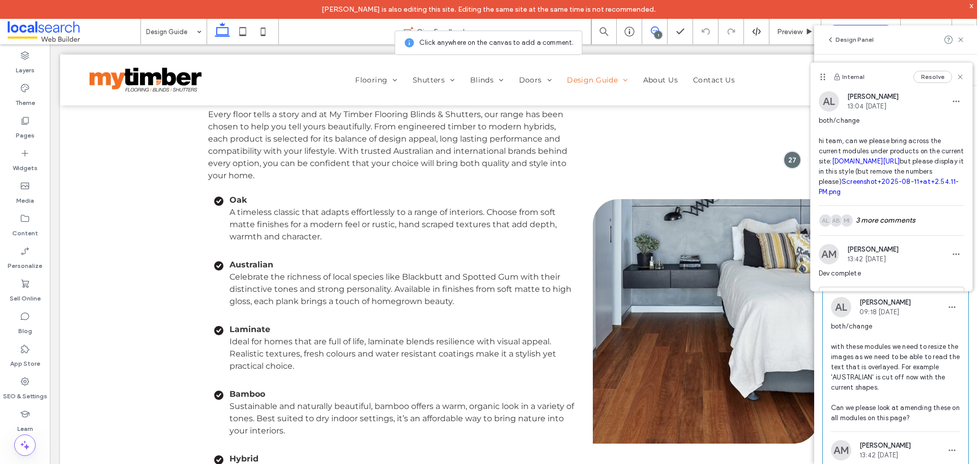
scroll to position [204, 0]
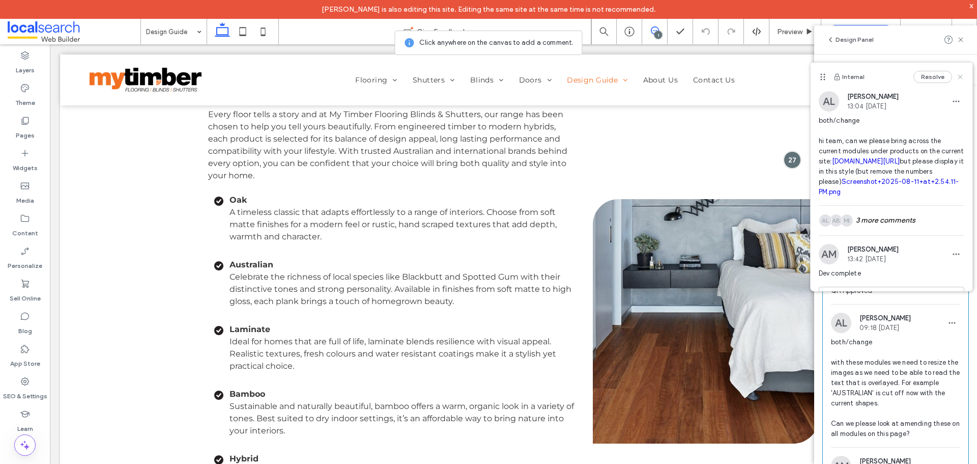
click at [957, 77] on icon at bounding box center [961, 77] width 8 height 8
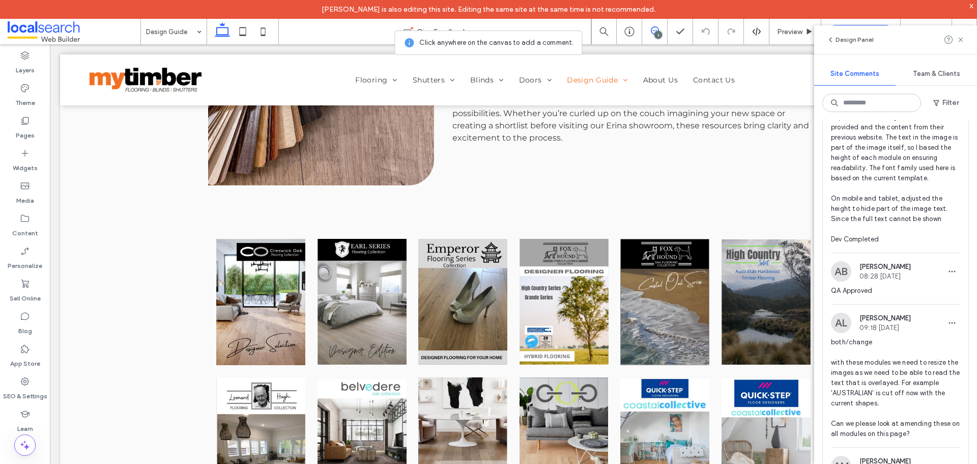
scroll to position [1361, 0]
